Goal: Share content: Share content

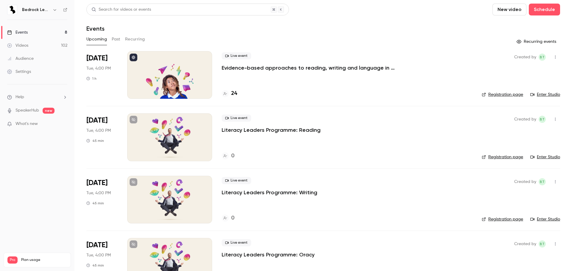
click at [25, 42] on link "Videos 102" at bounding box center [37, 45] width 75 height 13
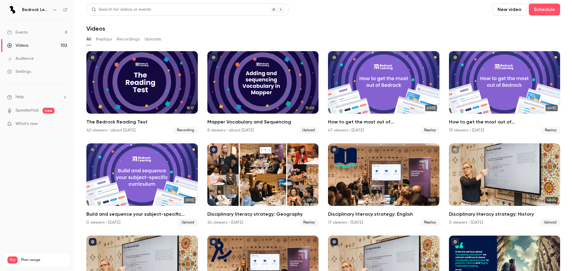
click at [351, 25] on header "Search for videos or events New video Schedule Videos" at bounding box center [323, 18] width 474 height 29
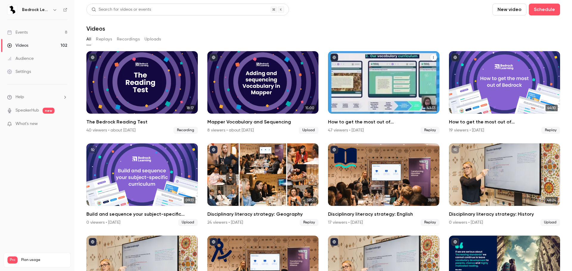
click at [366, 87] on div "How to get the most out of Bedrock next academic year" at bounding box center [383, 82] width 111 height 63
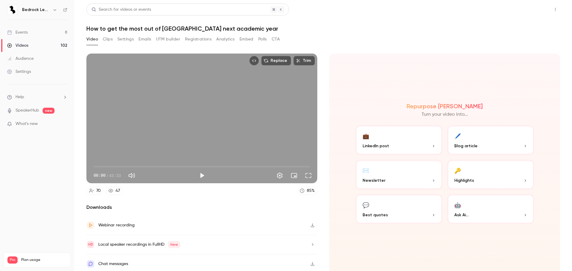
click at [528, 14] on button "Share" at bounding box center [534, 10] width 24 height 12
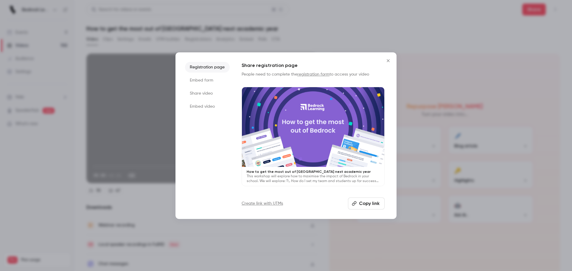
click at [370, 206] on button "Copy link" at bounding box center [366, 204] width 37 height 12
click at [388, 63] on icon "Close" at bounding box center [388, 60] width 7 height 5
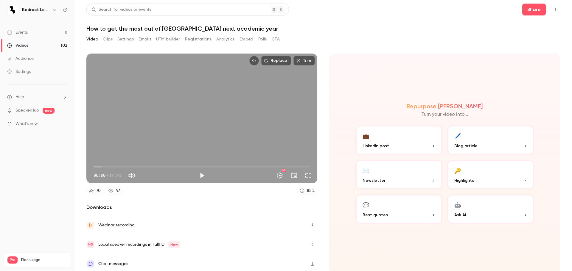
click at [342, 32] on h1 "How to get the most out of [GEOGRAPHIC_DATA] next academic year" at bounding box center [323, 28] width 474 height 7
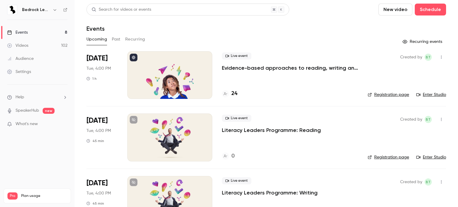
click at [30, 54] on link "Audience" at bounding box center [37, 58] width 75 height 13
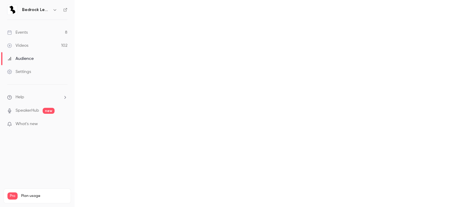
click at [26, 43] on div "Videos" at bounding box center [17, 46] width 21 height 6
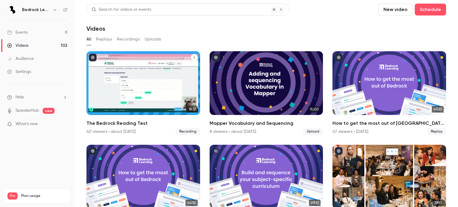
click at [142, 98] on div "The Bedrock Reading Test" at bounding box center [143, 83] width 114 height 64
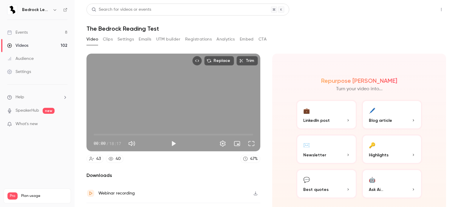
click at [409, 14] on button "Share" at bounding box center [420, 10] width 24 height 12
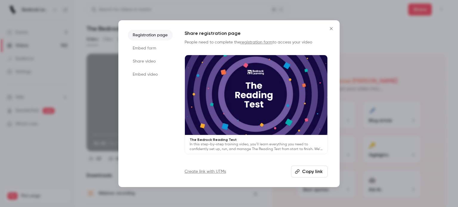
click at [305, 173] on button "Copy link" at bounding box center [309, 172] width 37 height 12
